Goal: Information Seeking & Learning: Learn about a topic

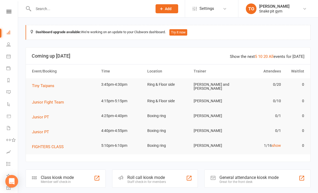
click at [43, 95] on td "Junior Fight Team" at bounding box center [64, 102] width 69 height 15
click at [41, 100] on span "Junior Fight Team" at bounding box center [48, 102] width 32 height 5
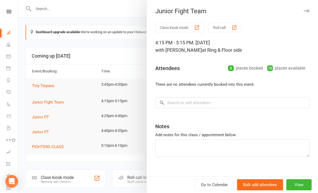
click at [50, 51] on div at bounding box center [168, 96] width 300 height 193
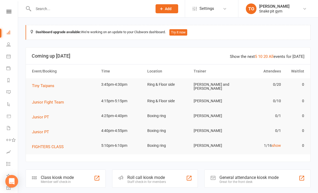
click at [6, 56] on icon at bounding box center [8, 56] width 4 height 4
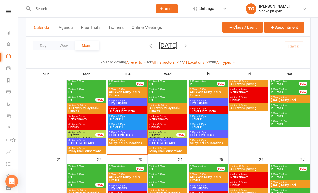
scroll to position [237, 0]
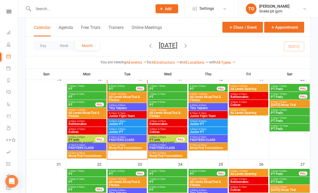
click at [119, 112] on span "- 5:15pm" at bounding box center [121, 113] width 9 height 2
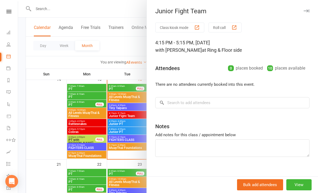
click at [49, 125] on div at bounding box center [168, 96] width 300 height 193
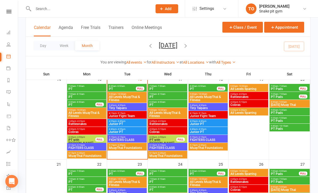
click at [111, 118] on div "4:15pm - 5:15pm Junior Fight Team" at bounding box center [126, 115] width 39 height 8
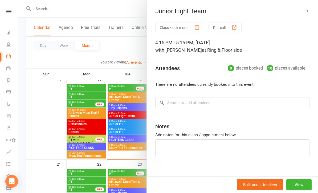
click at [47, 131] on div at bounding box center [168, 96] width 300 height 193
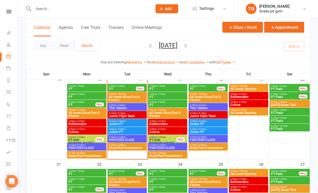
click at [120, 132] on span "Junior PT" at bounding box center [127, 132] width 37 height 3
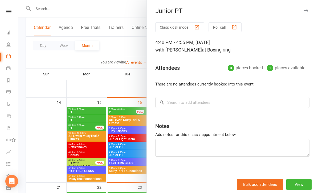
click at [50, 124] on div at bounding box center [168, 96] width 300 height 193
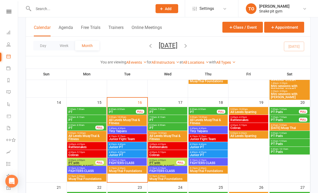
scroll to position [214, 0]
